Goal: Task Accomplishment & Management: Complete application form

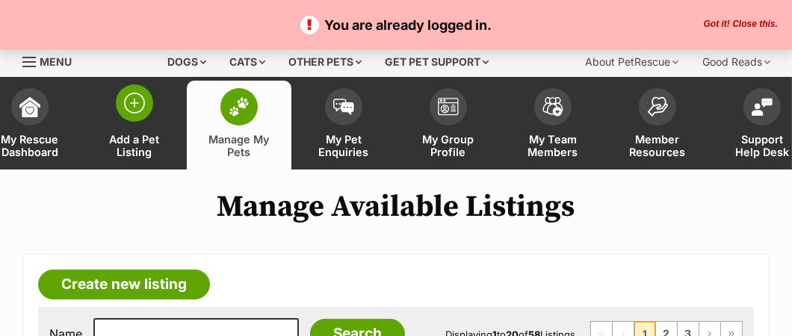
click at [131, 140] on span "Add a Pet Listing" at bounding box center [134, 145] width 67 height 25
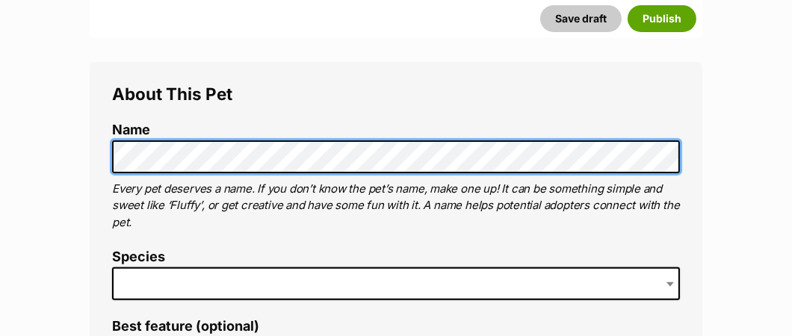
scroll to position [522, 0]
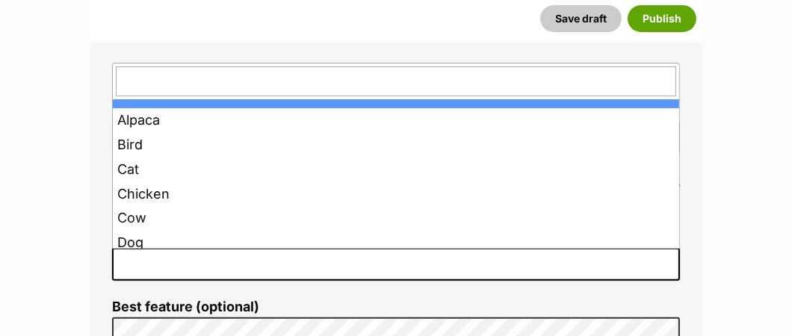
click at [137, 263] on span at bounding box center [396, 264] width 568 height 33
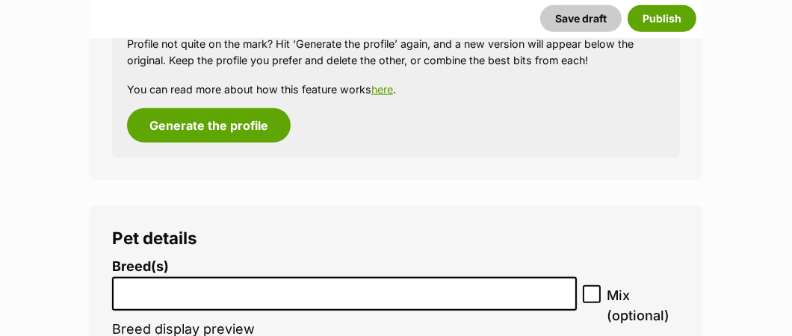
scroll to position [1797, 0]
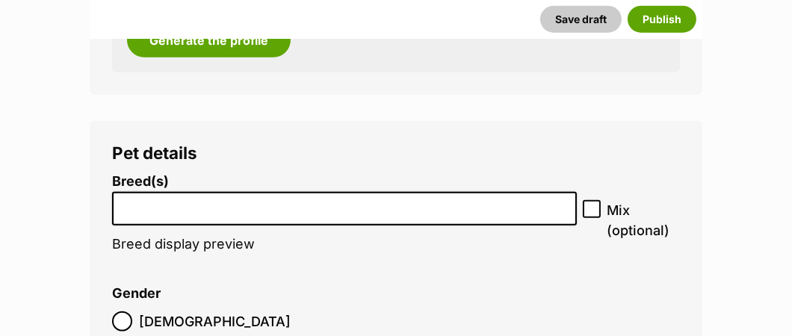
click at [204, 216] on li at bounding box center [344, 208] width 454 height 31
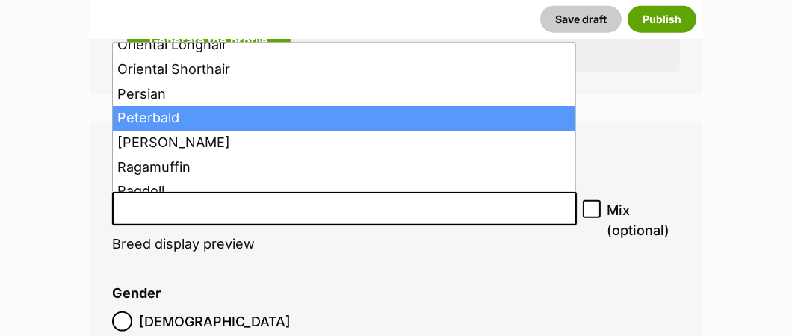
scroll to position [1195, 0]
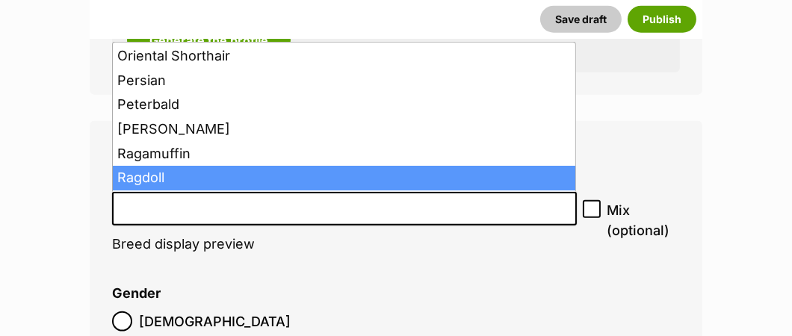
select select "263"
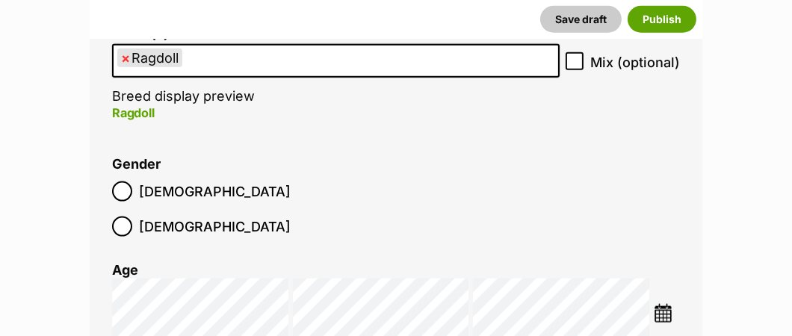
scroll to position [1946, 0]
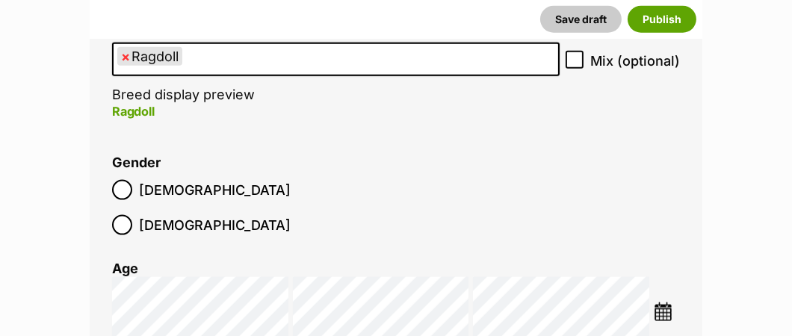
click at [658, 303] on img at bounding box center [663, 312] width 19 height 19
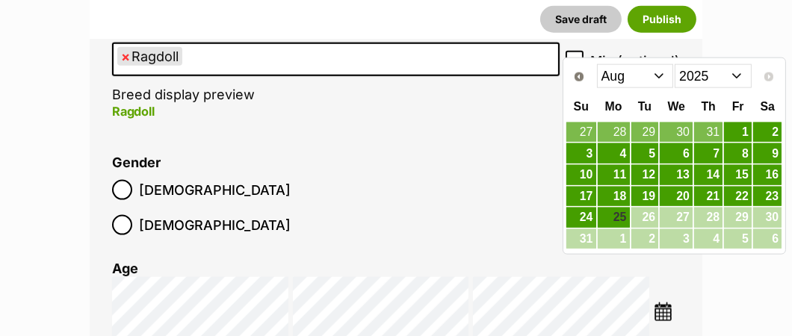
click at [663, 76] on select "Jan Feb Mar Apr May Jun Jul Aug" at bounding box center [635, 76] width 77 height 24
click at [738, 78] on select "2015 2016 2017 2018 2019 2020 2021 2022 2023 2024 2025" at bounding box center [713, 76] width 77 height 24
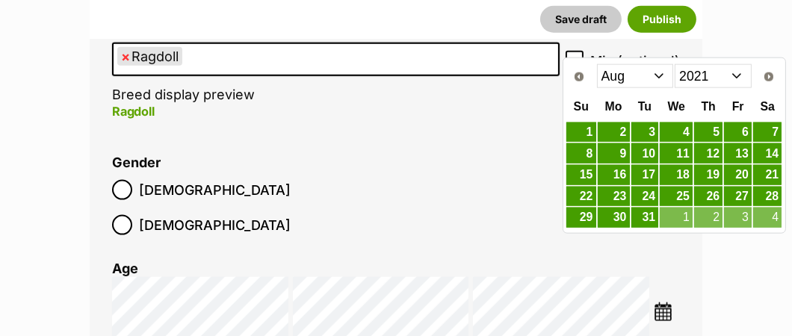
click at [659, 75] on select "Jan Feb Mar Apr May Jun Jul Aug Sep Oct Nov Dec" at bounding box center [635, 76] width 77 height 24
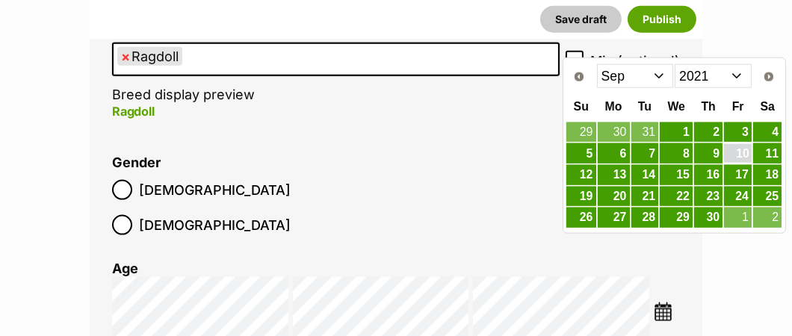
click at [746, 153] on link "10" at bounding box center [738, 153] width 28 height 19
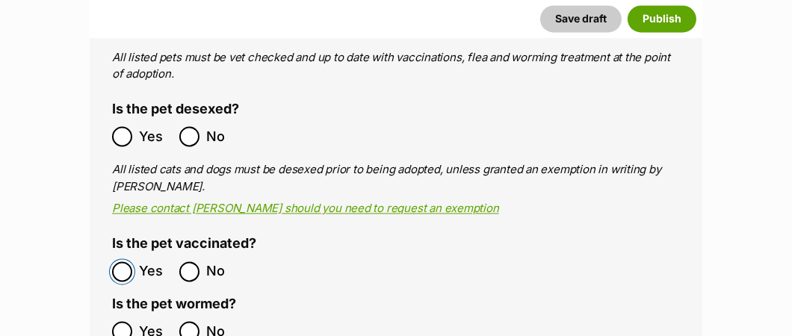
scroll to position [2917, 0]
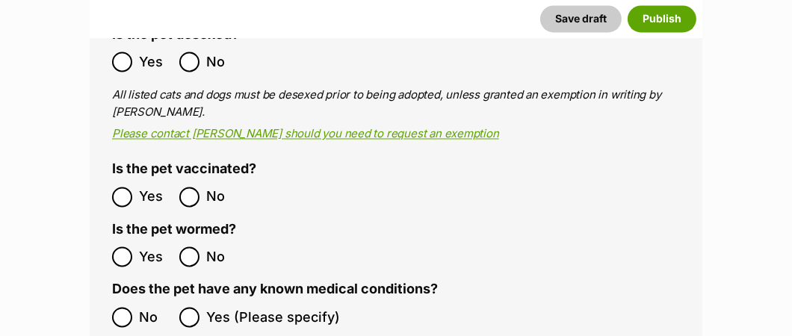
click at [134, 307] on label "No" at bounding box center [142, 317] width 60 height 20
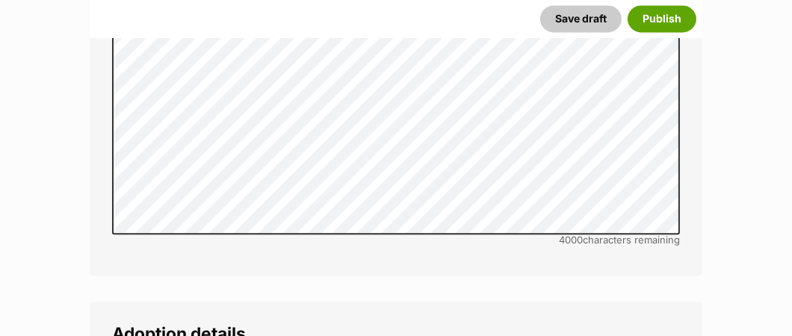
scroll to position [3590, 0]
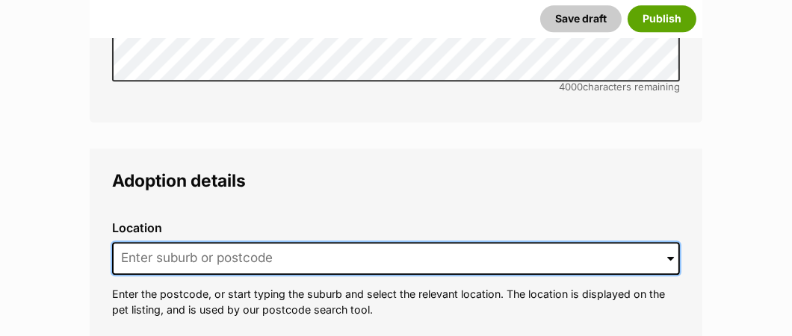
click at [263, 242] on input at bounding box center [396, 258] width 568 height 33
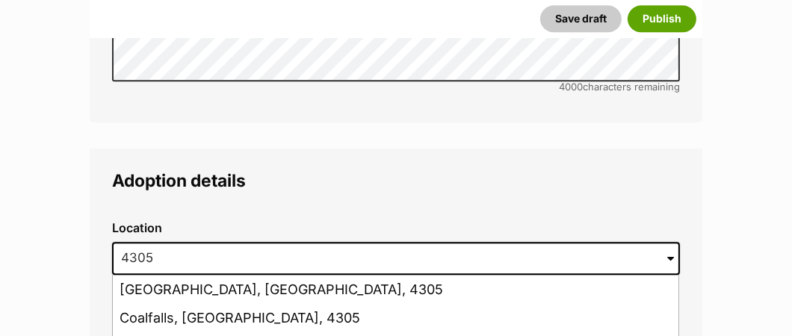
type input "Ipswich, Queensland, 4305"
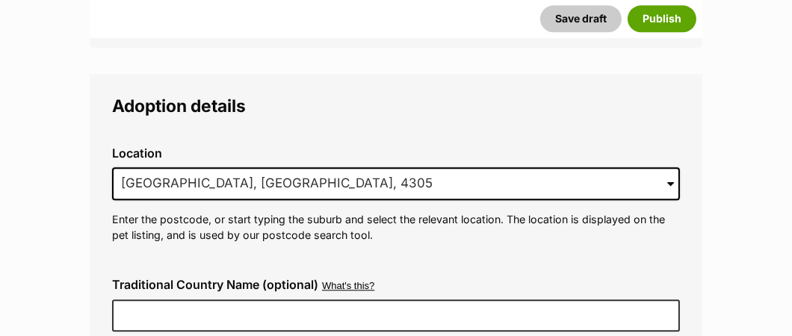
scroll to position [3467, 0]
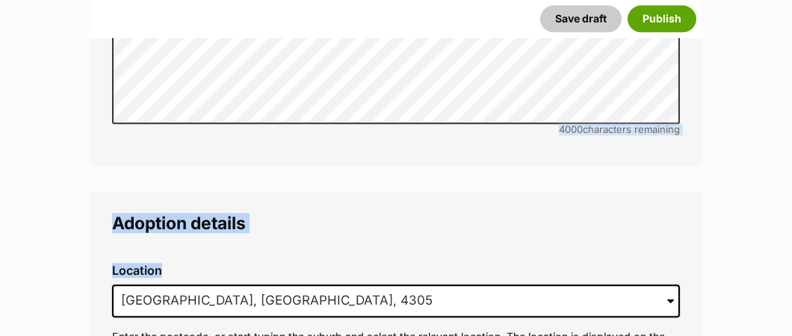
drag, startPoint x: 415, startPoint y: 72, endPoint x: 237, endPoint y: -91, distance: 241.1
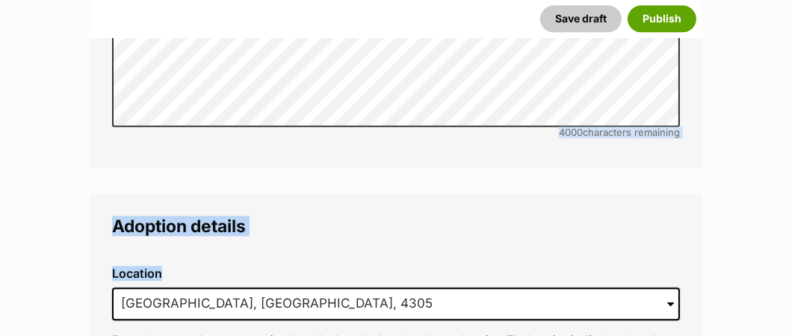
click at [237, 0] on html "Skip to main content Log in to favourite this pet Log in Or sign up Search PetR…" at bounding box center [396, 227] width 792 height 7542
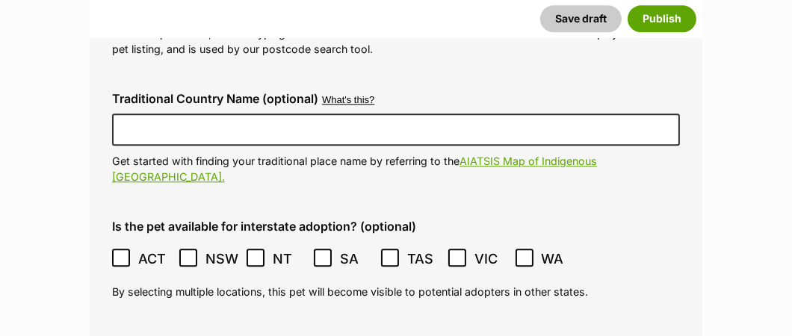
scroll to position [3709, 0]
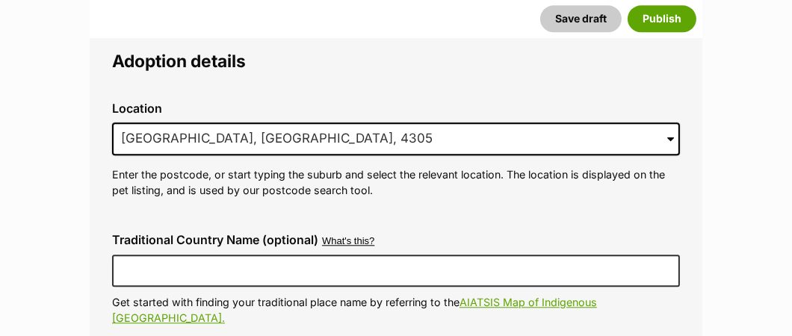
click at [670, 123] on span at bounding box center [670, 139] width 7 height 33
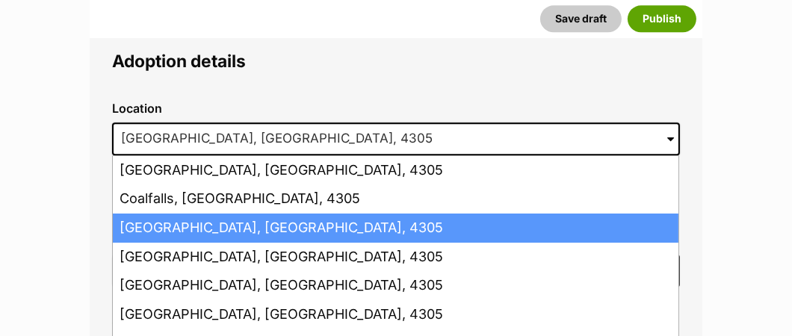
scroll to position [75, 0]
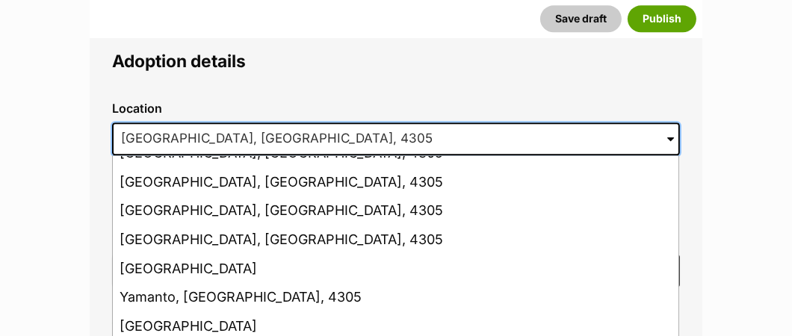
click at [384, 123] on input "Ipswich, Queensland, 4305" at bounding box center [396, 139] width 568 height 33
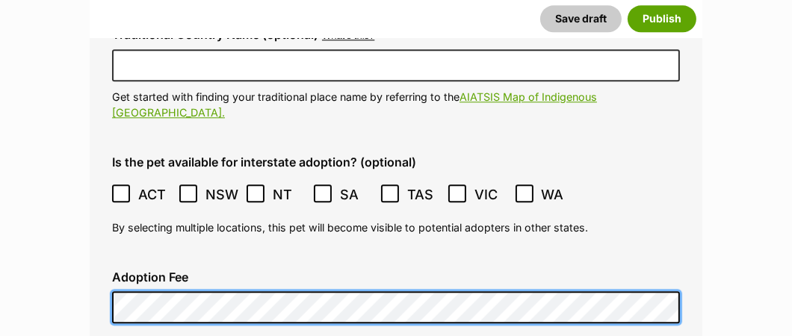
scroll to position [3933, 0]
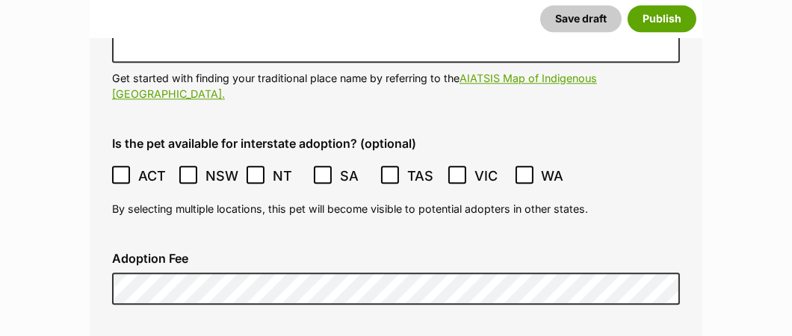
checkbox input "true"
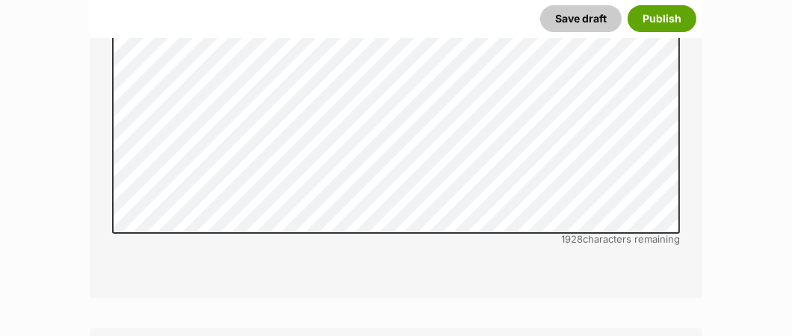
scroll to position [5353, 0]
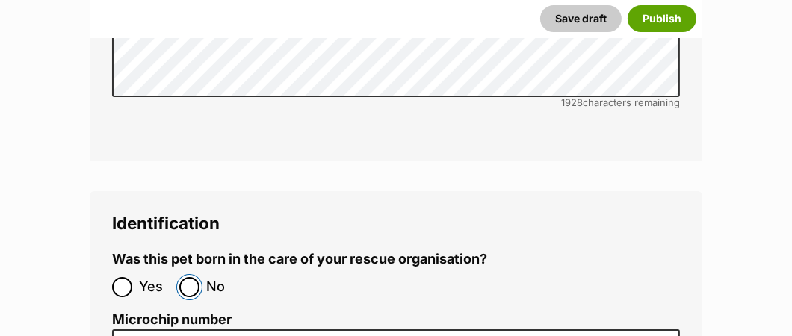
click at [196, 277] on input "No" at bounding box center [189, 287] width 20 height 20
radio input "true"
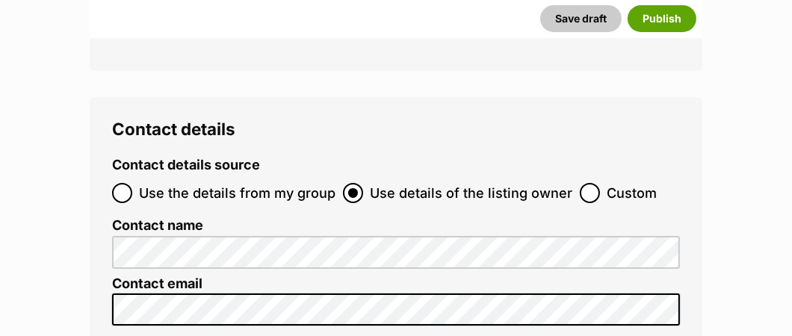
scroll to position [6025, 0]
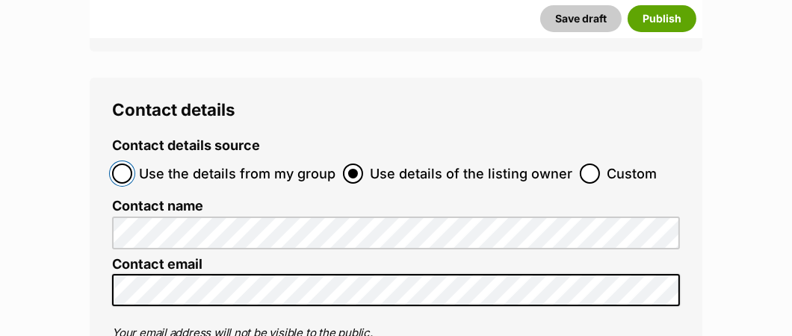
click at [128, 164] on input "Use the details from my group" at bounding box center [122, 174] width 20 height 20
radio input "true"
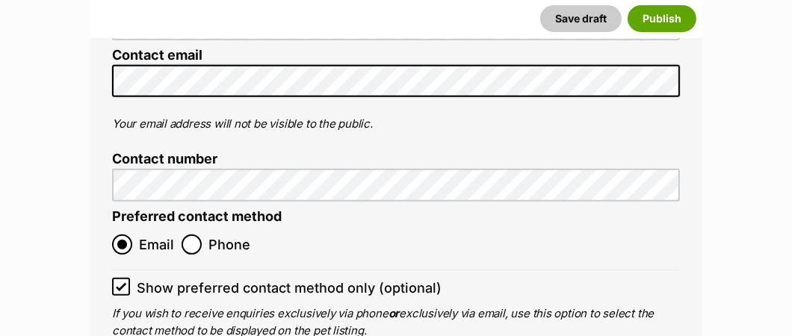
scroll to position [6399, 0]
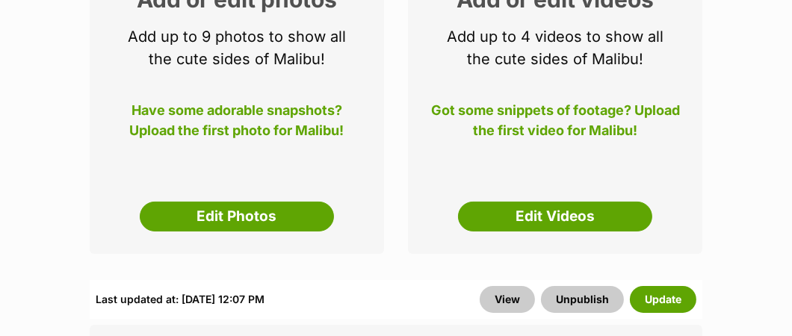
scroll to position [374, 0]
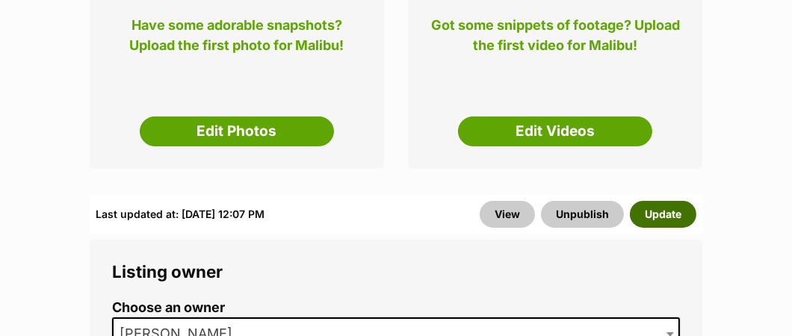
click at [645, 221] on button "Update" at bounding box center [663, 214] width 66 height 27
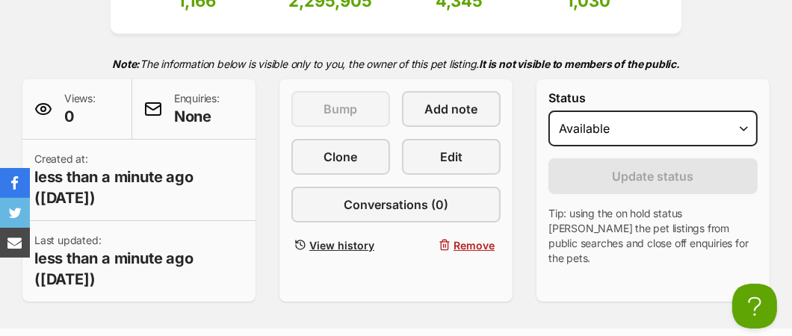
scroll to position [223, 0]
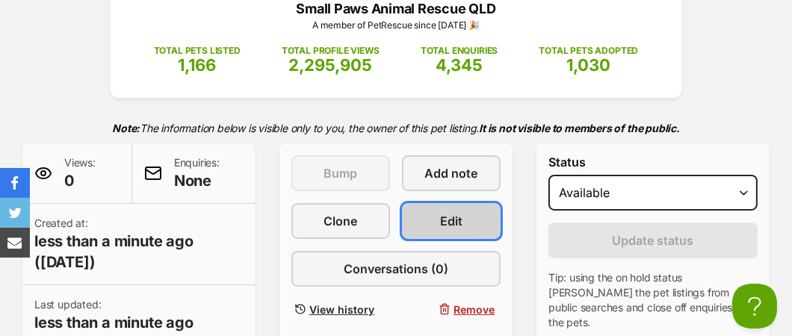
click at [448, 228] on span "Edit" at bounding box center [451, 221] width 22 height 18
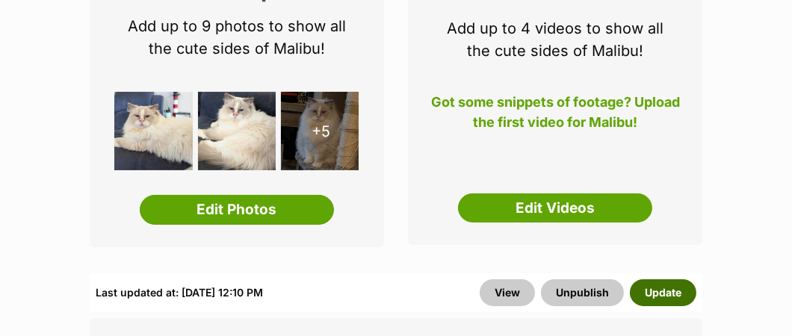
click at [675, 293] on button "Update" at bounding box center [663, 292] width 66 height 27
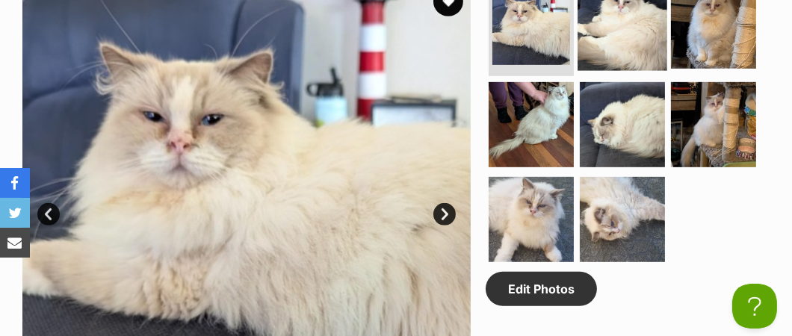
click at [608, 34] on img at bounding box center [622, 26] width 90 height 90
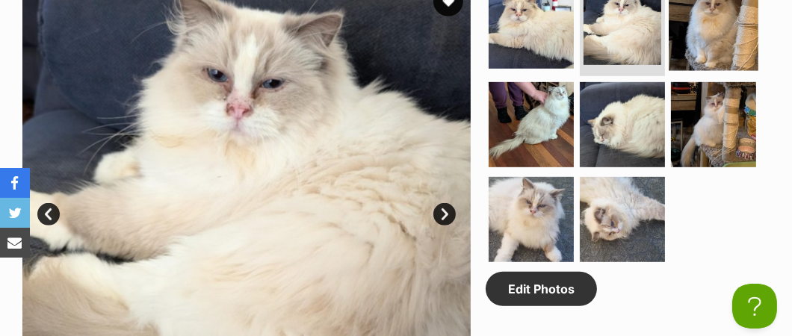
click at [704, 41] on img at bounding box center [714, 26] width 90 height 90
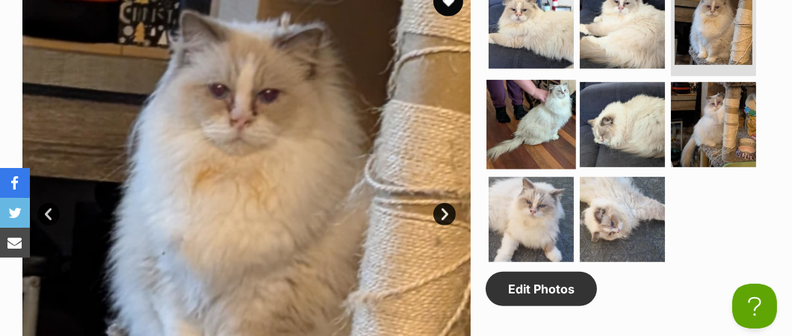
click at [529, 129] on img at bounding box center [531, 125] width 90 height 90
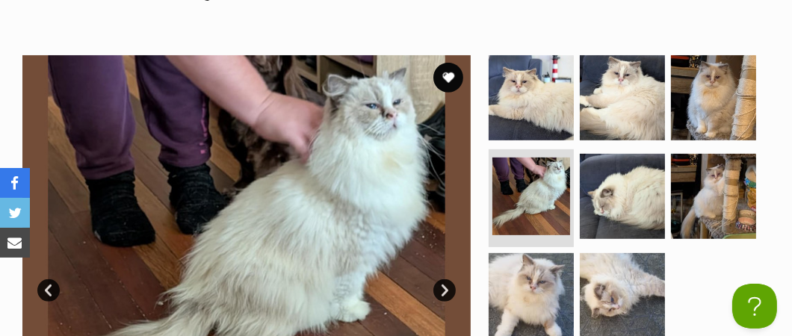
scroll to position [672, 0]
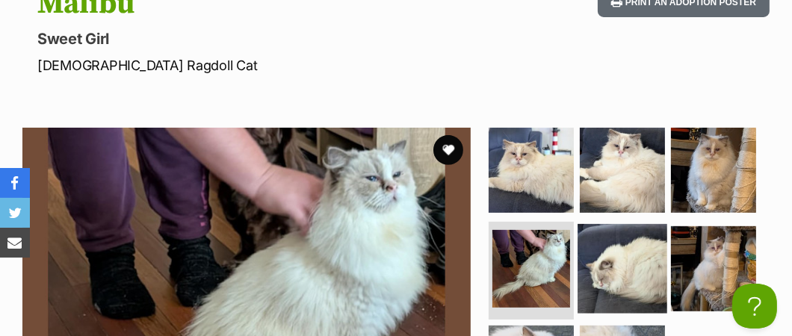
click at [629, 266] on img at bounding box center [622, 269] width 90 height 90
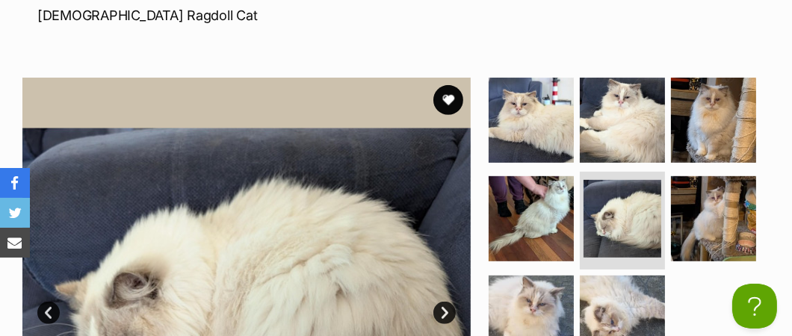
scroll to position [821, 0]
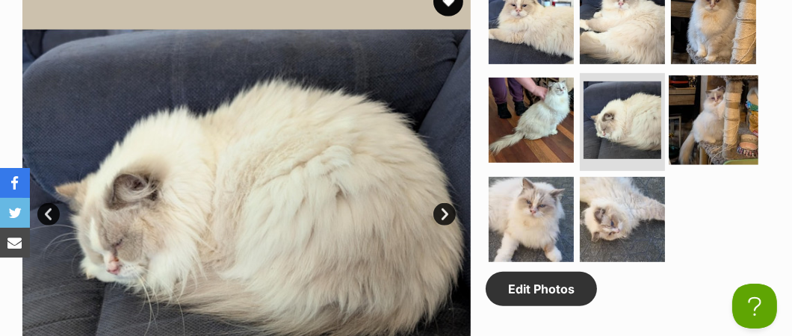
click at [743, 128] on img at bounding box center [714, 120] width 90 height 90
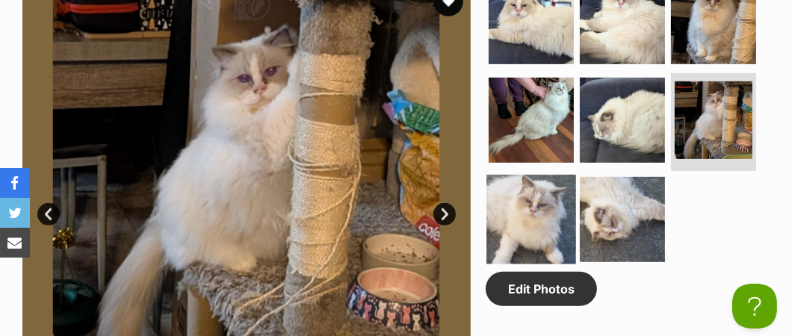
click at [539, 223] on img at bounding box center [531, 220] width 90 height 90
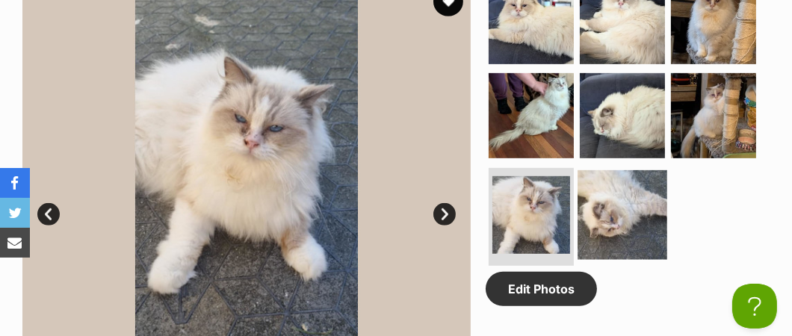
click at [613, 221] on img at bounding box center [622, 215] width 90 height 90
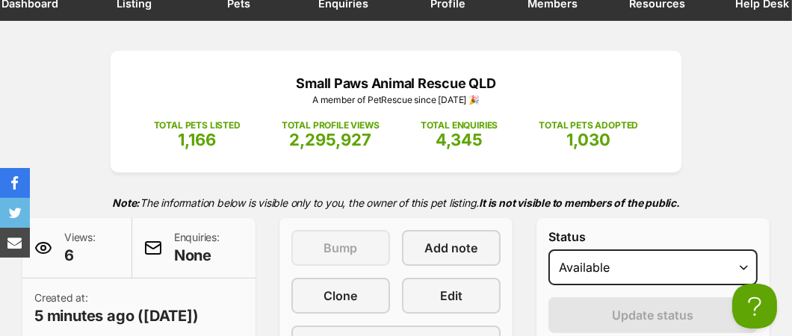
scroll to position [0, 0]
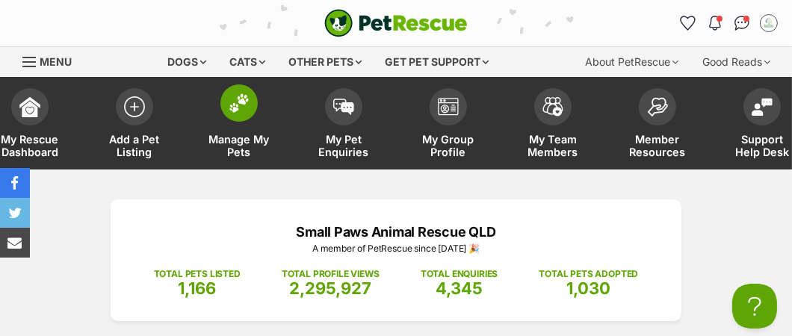
click at [251, 144] on span "Manage My Pets" at bounding box center [238, 145] width 67 height 25
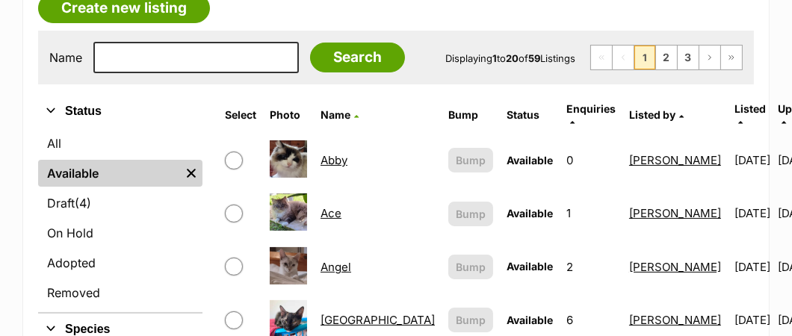
scroll to position [223, 0]
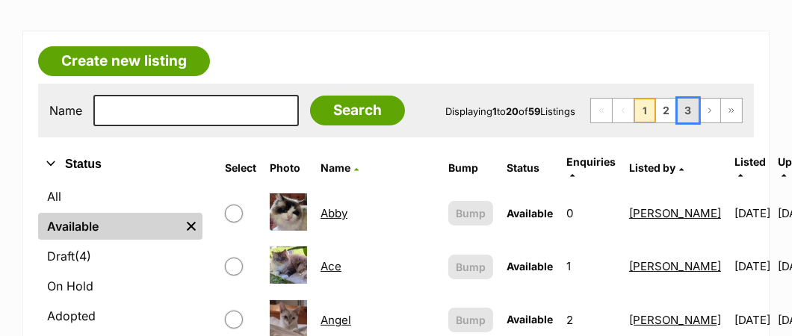
click at [684, 111] on link "3" at bounding box center [688, 111] width 21 height 24
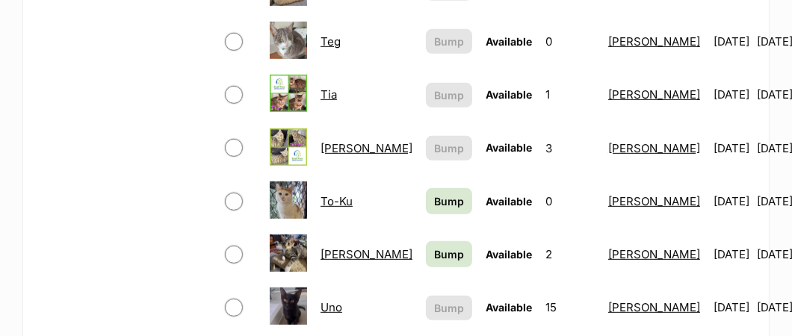
scroll to position [896, 0]
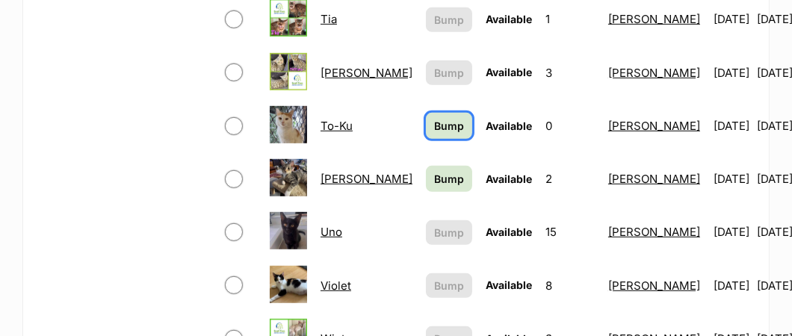
click at [434, 118] on span "Bump" at bounding box center [449, 126] width 30 height 16
click at [434, 171] on span "Bump" at bounding box center [449, 179] width 30 height 16
